Goal: Navigation & Orientation: Go to known website

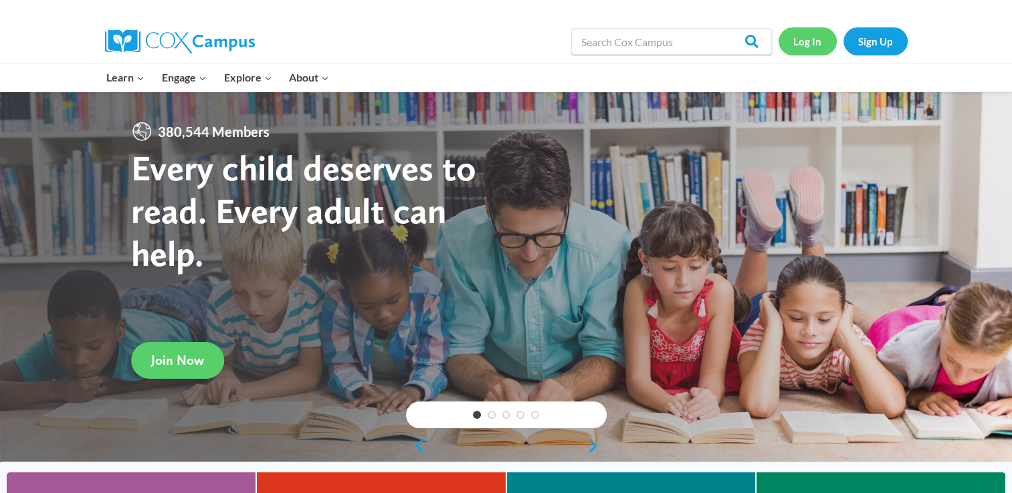
click at [802, 44] on link "Log In" at bounding box center [807, 40] width 58 height 27
click at [804, 47] on link "Log In" at bounding box center [807, 40] width 58 height 27
